Goal: Use online tool/utility: Utilize a website feature to perform a specific function

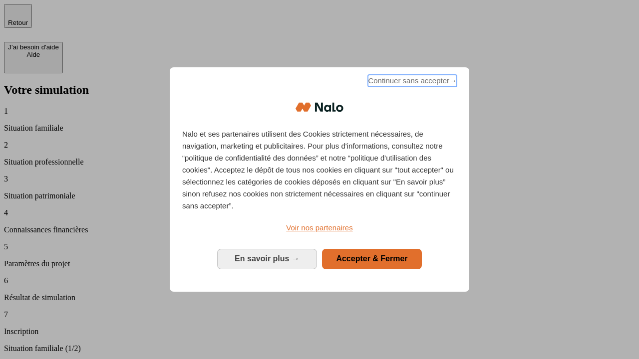
click at [411, 82] on span "Continuer sans accepter →" at bounding box center [412, 81] width 89 height 12
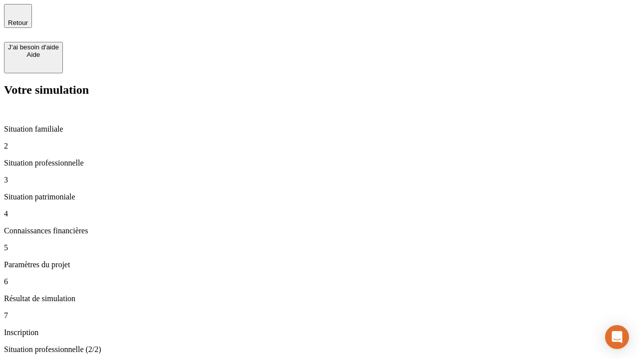
type input "30 000"
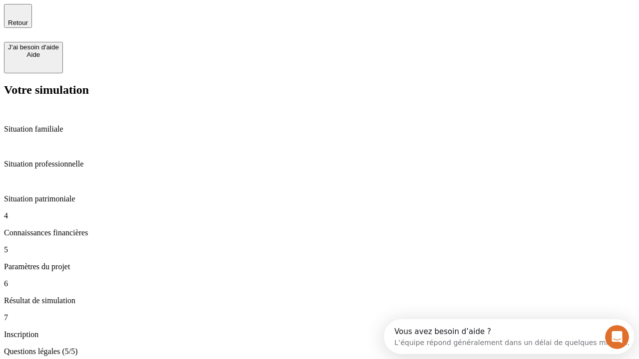
type input "25"
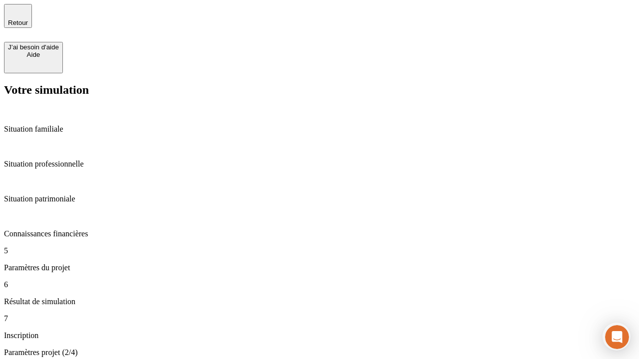
type input "5"
type input "1 000"
type input "640"
